Goal: Find specific page/section: Find specific page/section

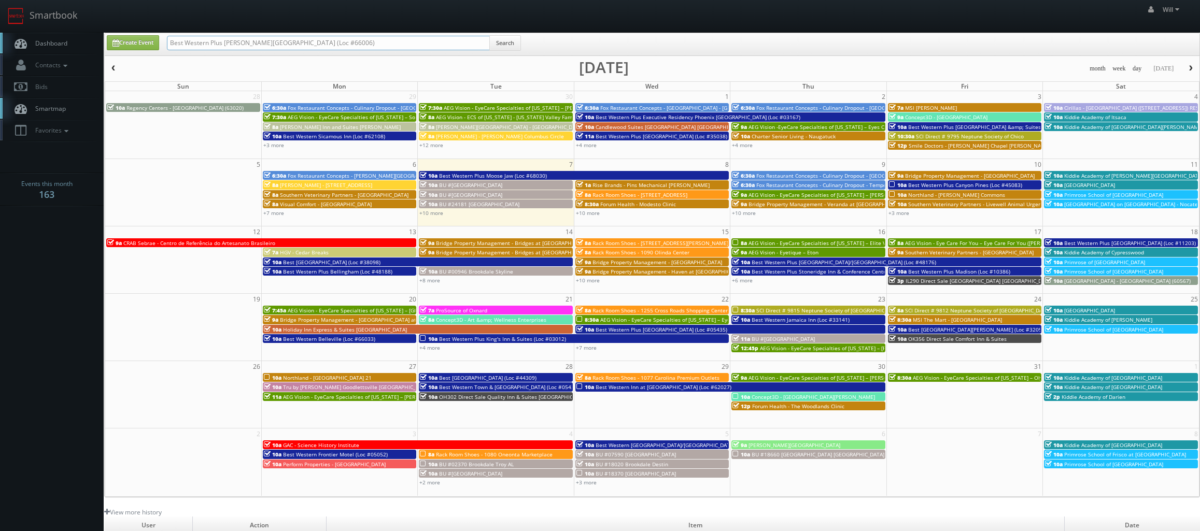
drag, startPoint x: 272, startPoint y: 12, endPoint x: -132, endPoint y: -26, distance: 405.7
click at [0, 0] on html "Smartbook Toggle Side Navigation Toggle Top Navigation Will Will Profile Logout…" at bounding box center [600, 355] width 1200 height 711
paste input "(09-04-25) CNB18 Direct Sale Quality Inn Centre-Ville"
drag, startPoint x: 204, startPoint y: 44, endPoint x: 38, endPoint y: 5, distance: 170.8
click at [38, 5] on body "Smartbook Toggle Side Navigation Toggle Top Navigation Will Will Profile Logout…" at bounding box center [600, 355] width 1200 height 711
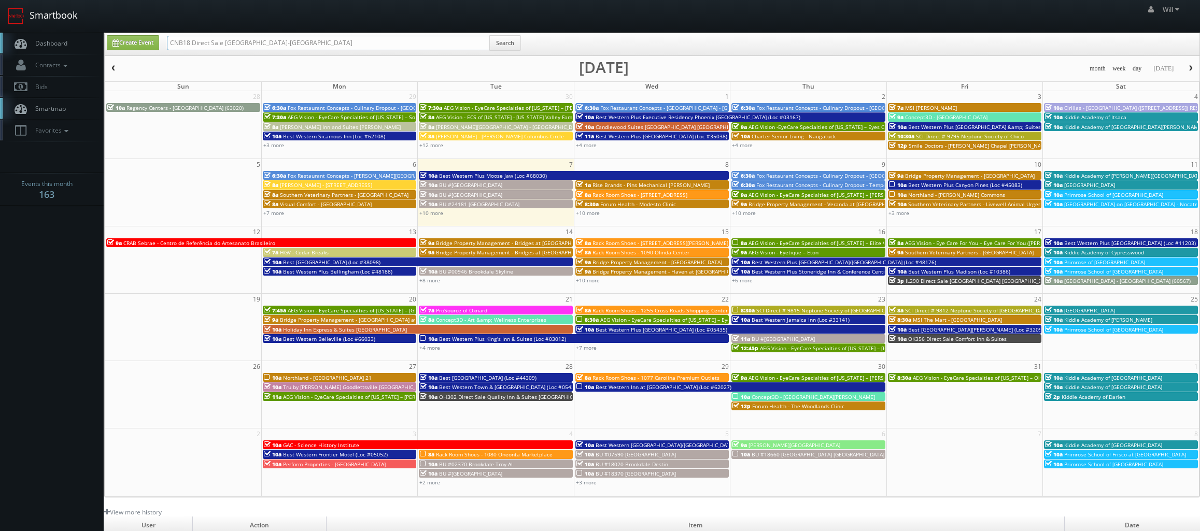
type input "CNB18 Direct Sale [GEOGRAPHIC_DATA]-[GEOGRAPHIC_DATA]"
click at [279, 43] on input "CNB18 Direct Sale [GEOGRAPHIC_DATA]-[GEOGRAPHIC_DATA]" at bounding box center [328, 43] width 323 height 15
type input "CNB18 Direct Sale Quality Inn Centre Ville"
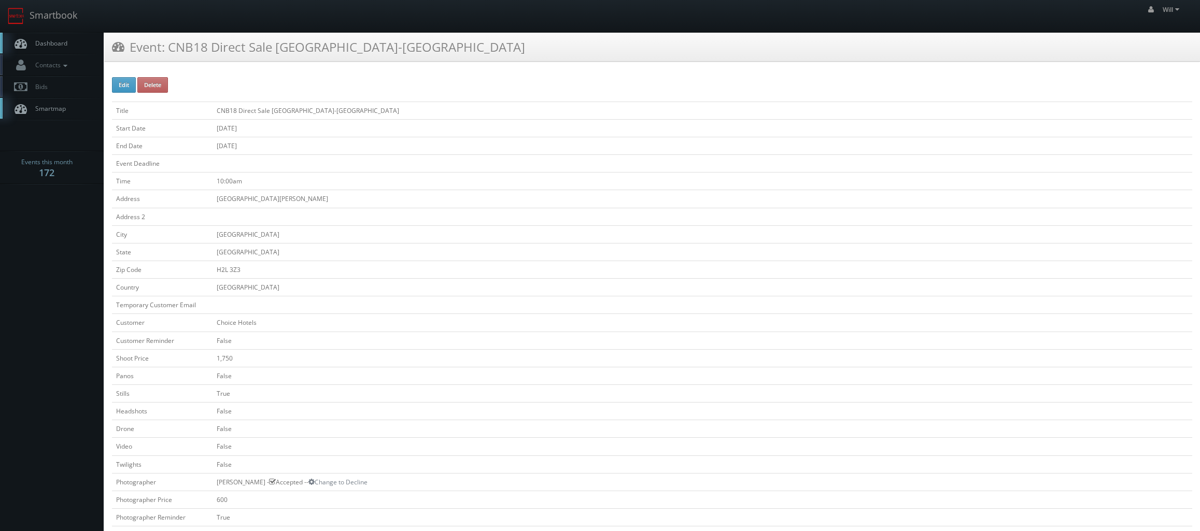
scroll to position [259, 0]
